Goal: Task Accomplishment & Management: Use online tool/utility

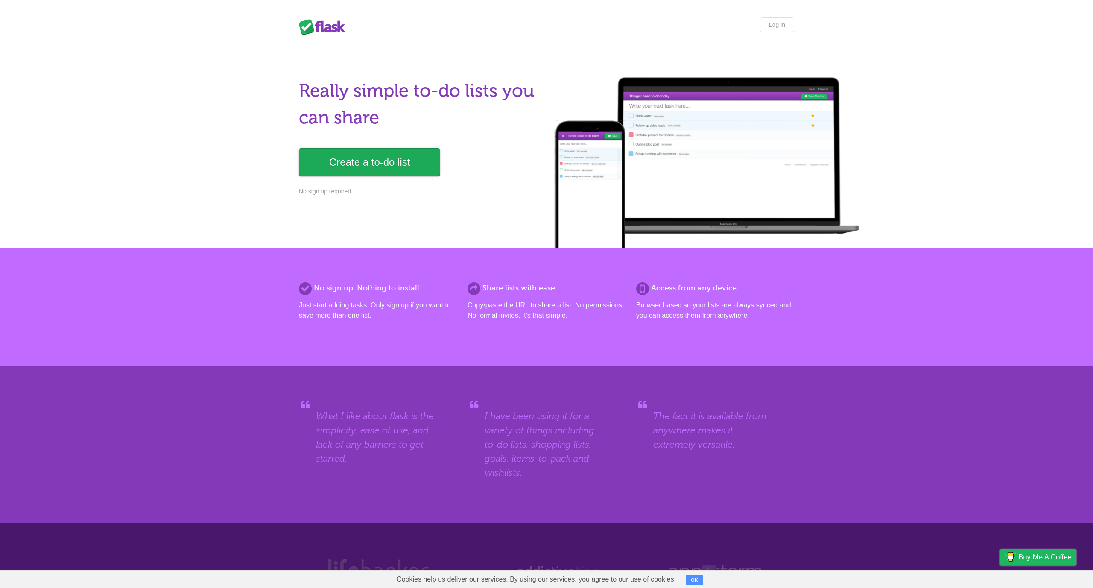
click at [386, 165] on link "Create a to-do list" at bounding box center [369, 162] width 141 height 28
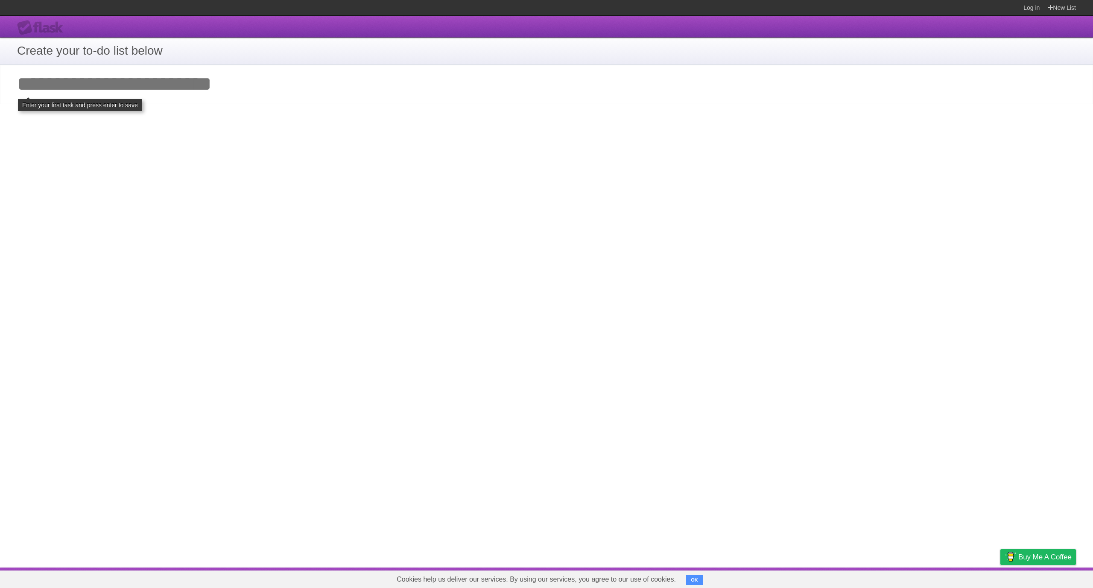
click at [98, 81] on input "Add your first task" at bounding box center [546, 83] width 1093 height 39
type input "*"
type input "**********"
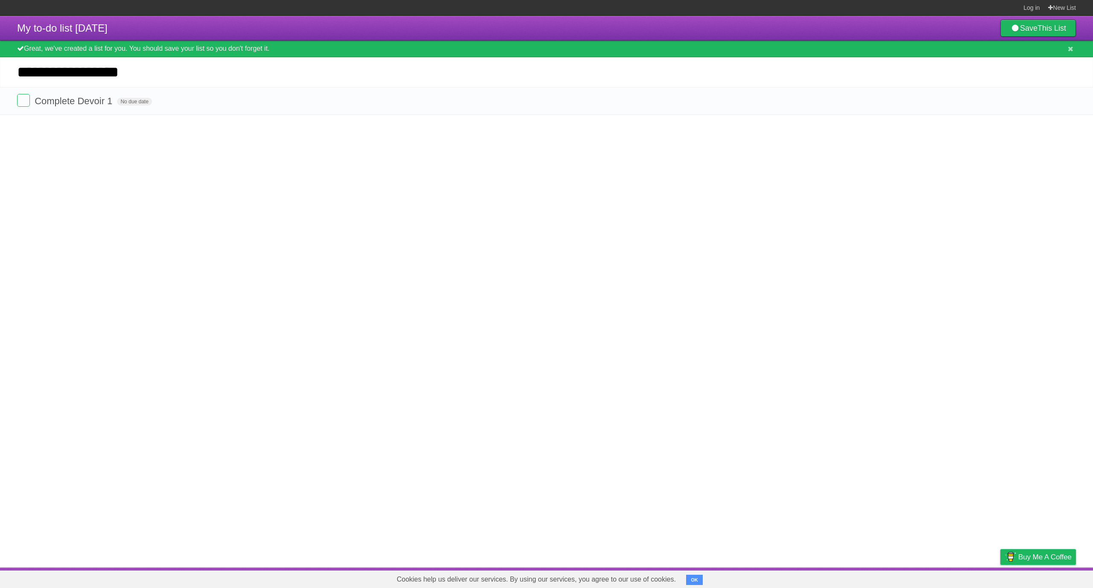
type input "**********"
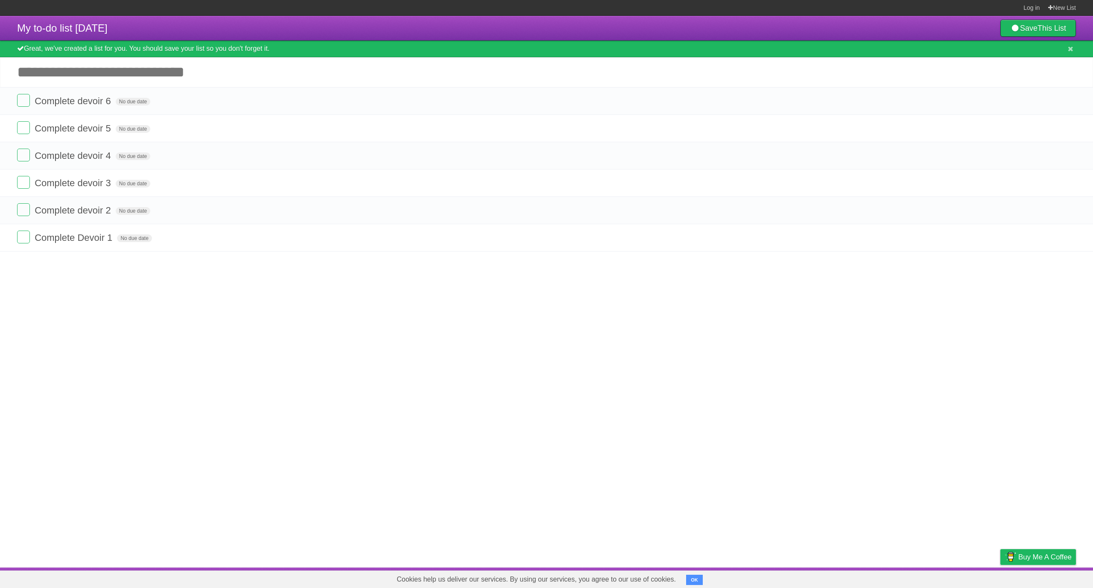
click at [692, 576] on button "OK" at bounding box center [694, 579] width 17 height 10
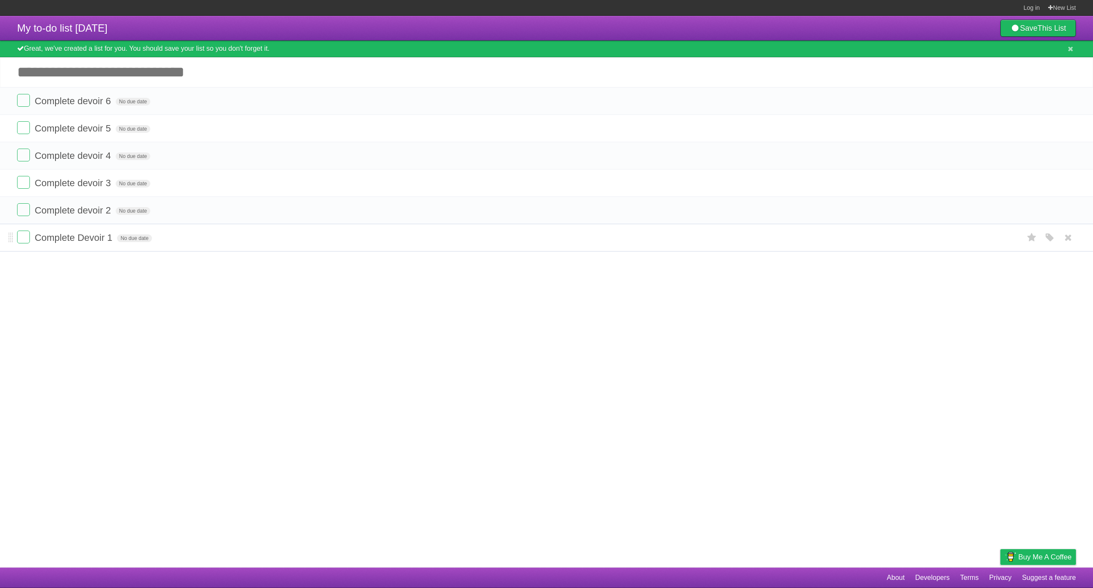
drag, startPoint x: 239, startPoint y: 243, endPoint x: 227, endPoint y: 242, distance: 11.2
click at [238, 243] on form "Complete Devoir 1 No due date White Red Blue Green Purple Orange" at bounding box center [546, 237] width 1059 height 14
click at [196, 244] on form "Complete Devoir 1 No due date White Red Blue Green Purple Orange" at bounding box center [546, 237] width 1059 height 14
drag, startPoint x: 212, startPoint y: 239, endPoint x: 207, endPoint y: 223, distance: 16.9
click at [207, 223] on ul "Complete devoir 6 No due date White Red Blue Green Purple Orange Complete devoi…" at bounding box center [546, 169] width 1093 height 164
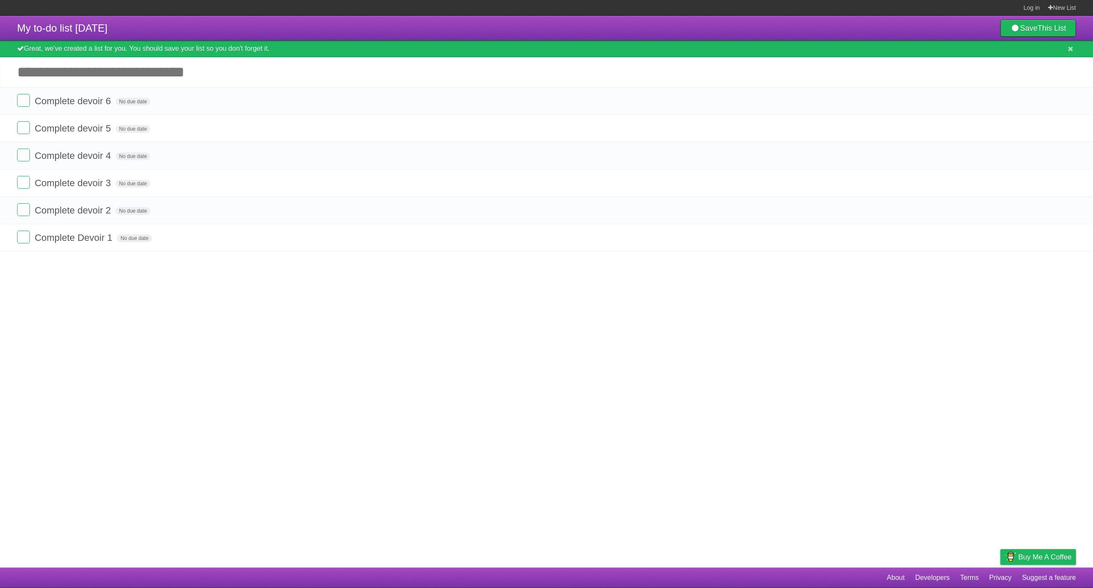
click at [208, 274] on article "My to-do list [DATE] Save This List Great, we've created a list for you. You sh…" at bounding box center [546, 291] width 1093 height 551
drag, startPoint x: 13, startPoint y: 242, endPoint x: 15, endPoint y: 105, distance: 136.6
drag, startPoint x: 9, startPoint y: 239, endPoint x: 10, endPoint y: 147, distance: 91.8
drag, startPoint x: 12, startPoint y: 238, endPoint x: 13, endPoint y: 159, distance: 79.0
drag, startPoint x: 10, startPoint y: 237, endPoint x: 10, endPoint y: 179, distance: 58.0
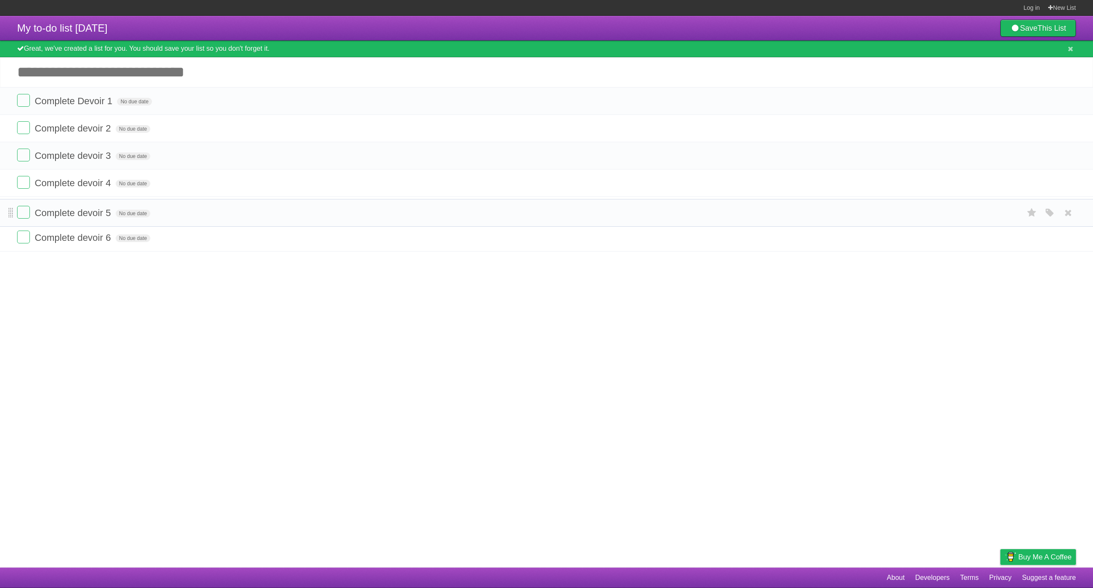
drag, startPoint x: 12, startPoint y: 237, endPoint x: 12, endPoint y: 211, distance: 26.5
click at [1032, 102] on icon at bounding box center [1032, 101] width 12 height 14
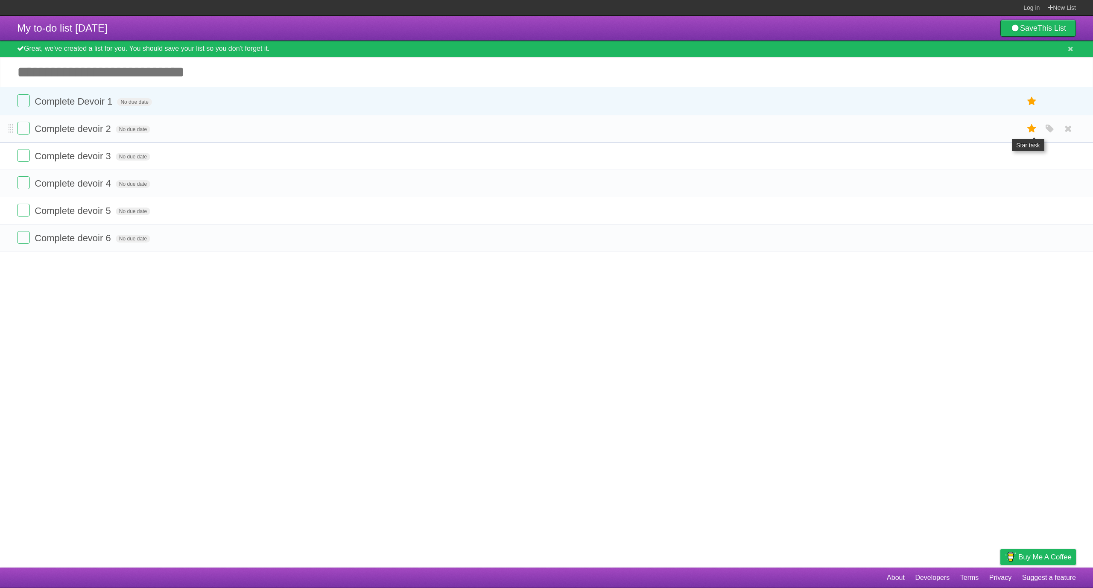
click at [1031, 125] on icon at bounding box center [1032, 129] width 12 height 14
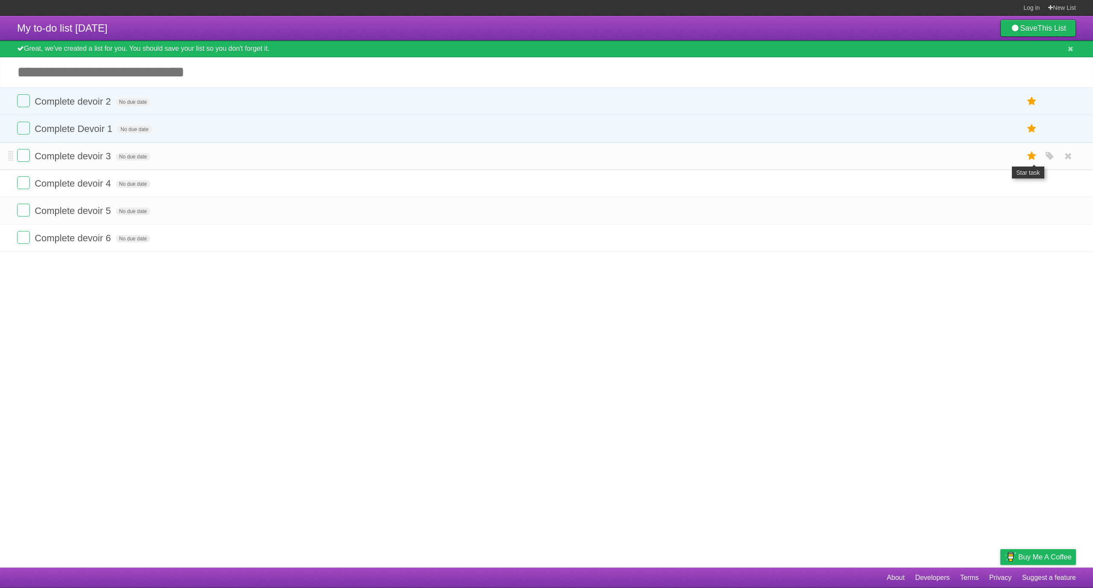
click at [1032, 159] on icon at bounding box center [1032, 156] width 12 height 14
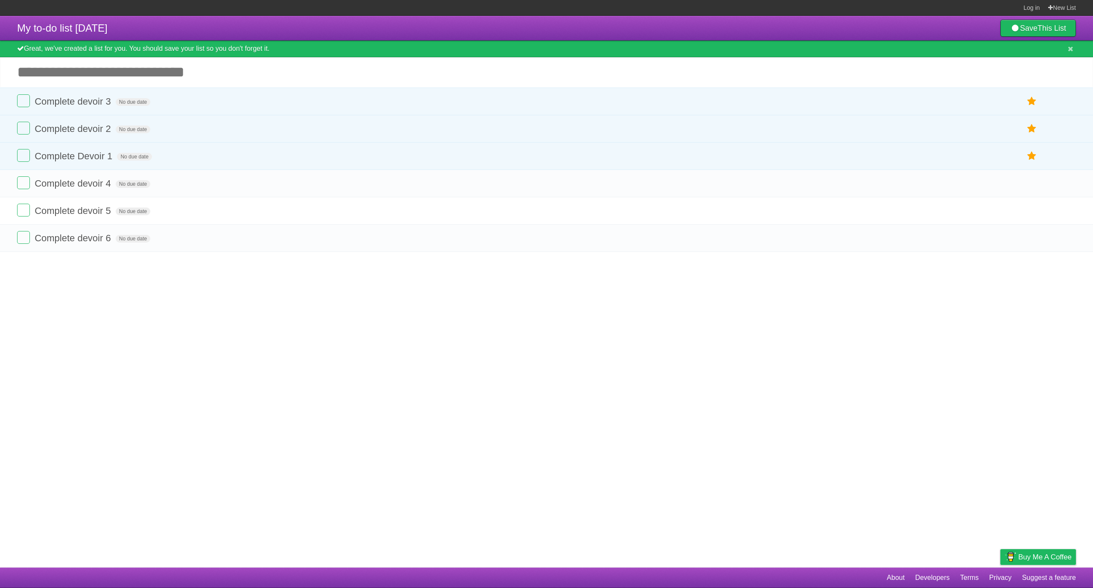
click at [393, 330] on article "My to-do list [DATE] Save This List Great, we've created a list for you. You sh…" at bounding box center [546, 291] width 1093 height 551
drag, startPoint x: 12, startPoint y: 156, endPoint x: 22, endPoint y: 100, distance: 56.3
drag, startPoint x: 12, startPoint y: 154, endPoint x: 18, endPoint y: 122, distance: 32.1
